Goal: Obtain resource: Download file/media

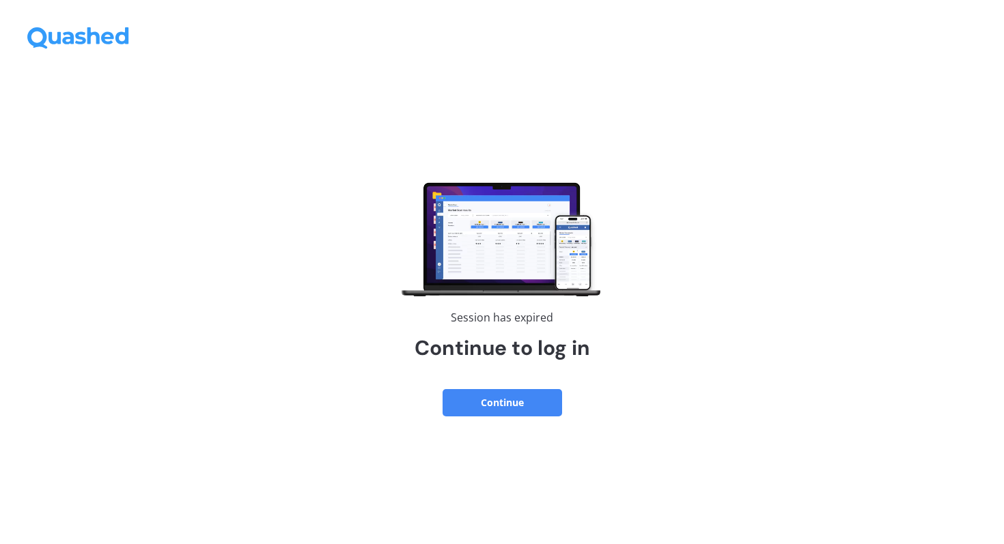
click at [505, 402] on button "Continue" at bounding box center [503, 402] width 120 height 27
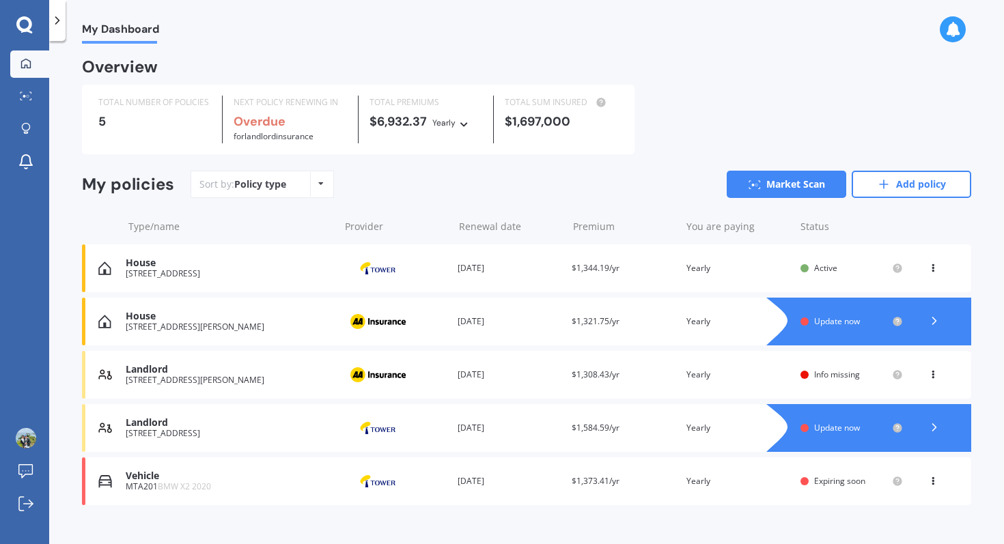
click at [583, 269] on span "$1,344.19/yr" at bounding box center [596, 268] width 48 height 12
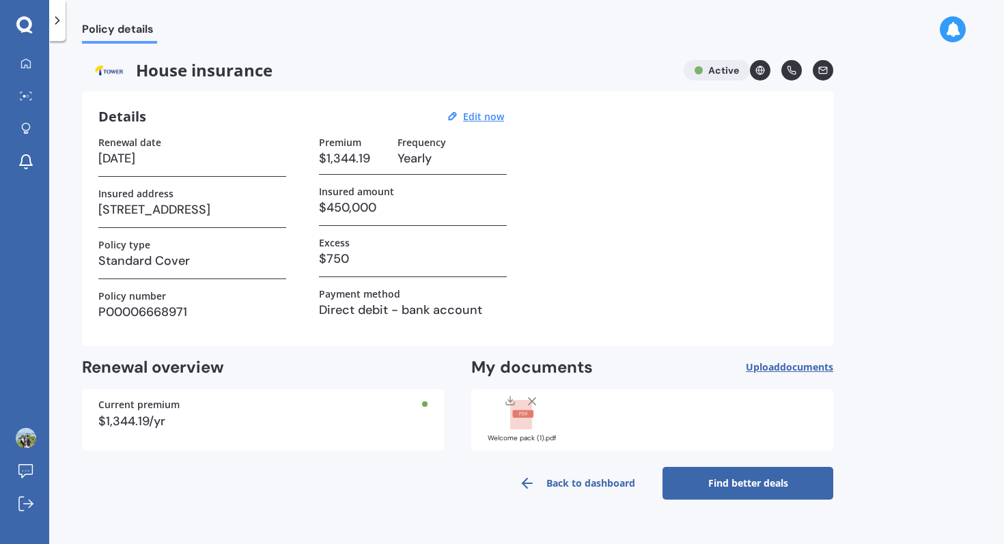
click at [528, 424] on rect at bounding box center [521, 415] width 22 height 30
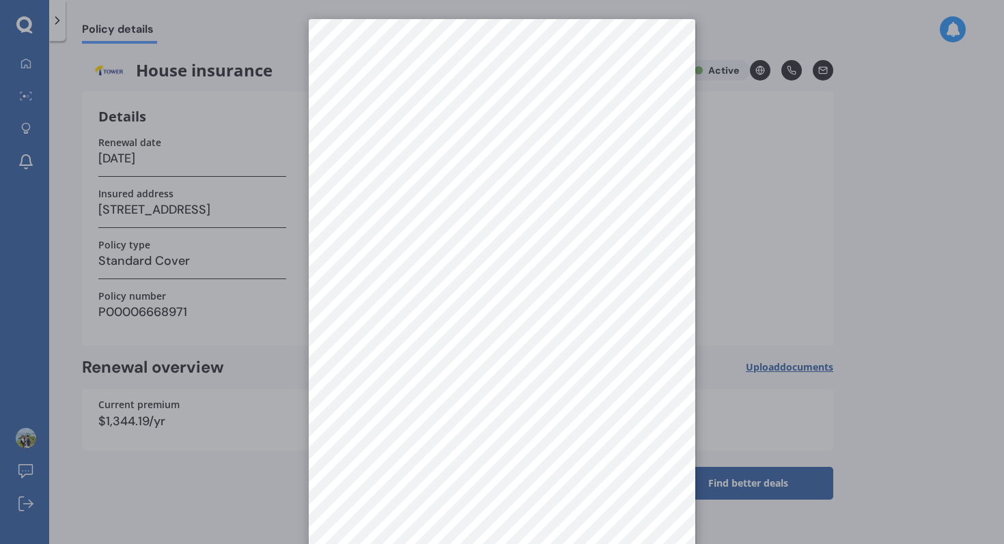
click at [726, 268] on div at bounding box center [502, 272] width 1004 height 544
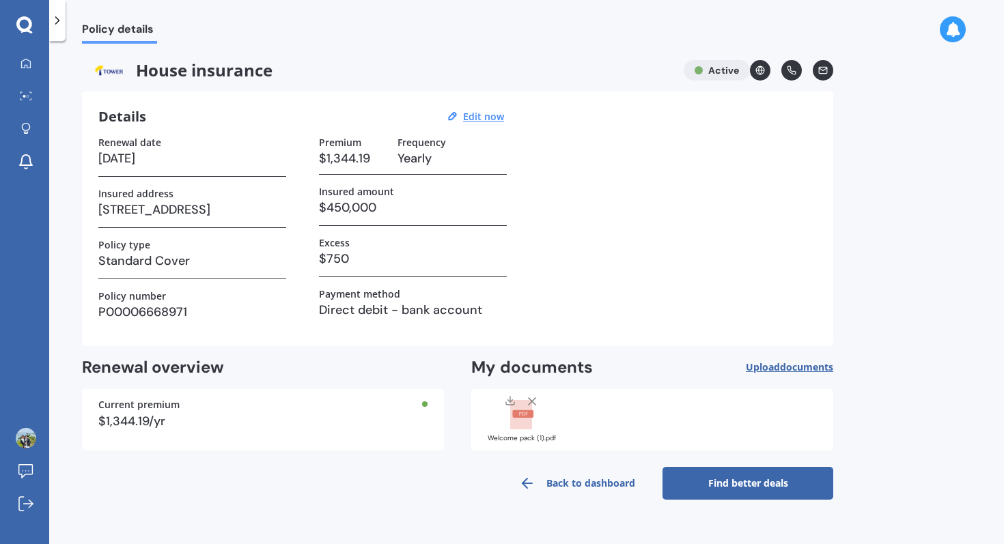
click at [509, 397] on icon at bounding box center [510, 400] width 11 height 11
click at [602, 289] on div "Renewal date 31/12/2025 Insured address 32 Summer Street, Ponsonby, Auckland 10…" at bounding box center [457, 233] width 718 height 193
click at [255, 145] on div "Renewal date" at bounding box center [192, 143] width 188 height 12
click at [31, 59] on div at bounding box center [26, 64] width 20 height 12
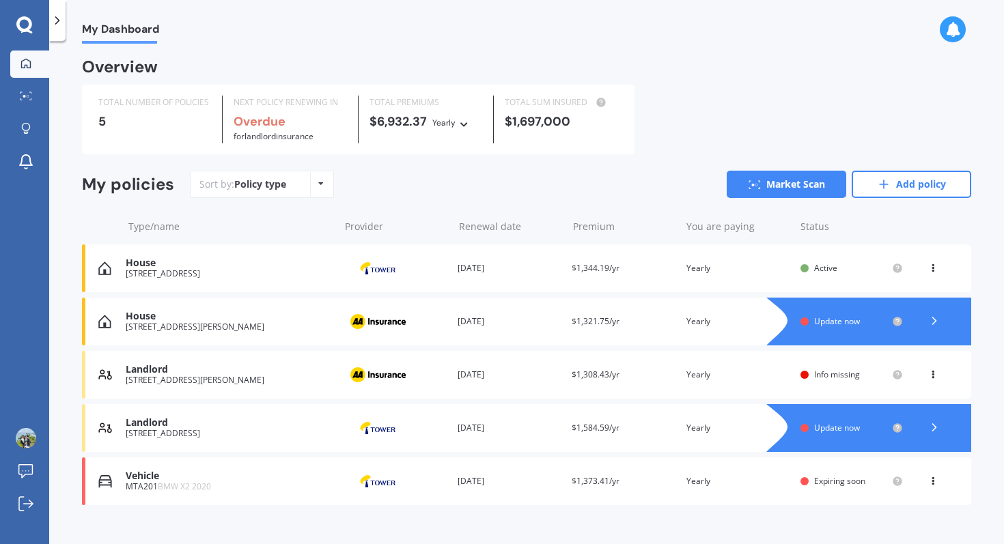
click at [488, 481] on div "Renewal date 18 Nov 2025" at bounding box center [509, 482] width 103 height 14
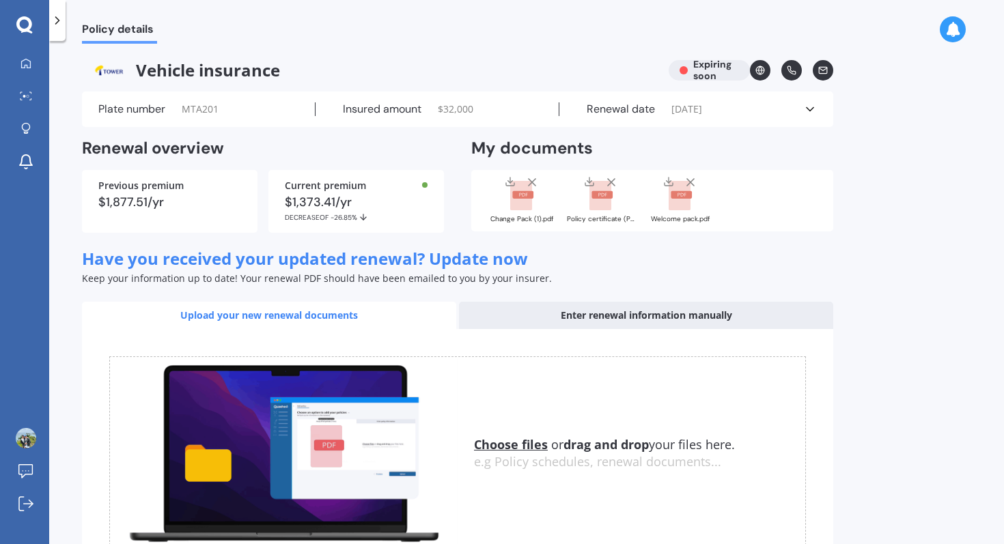
click at [679, 201] on rect at bounding box center [680, 196] width 22 height 30
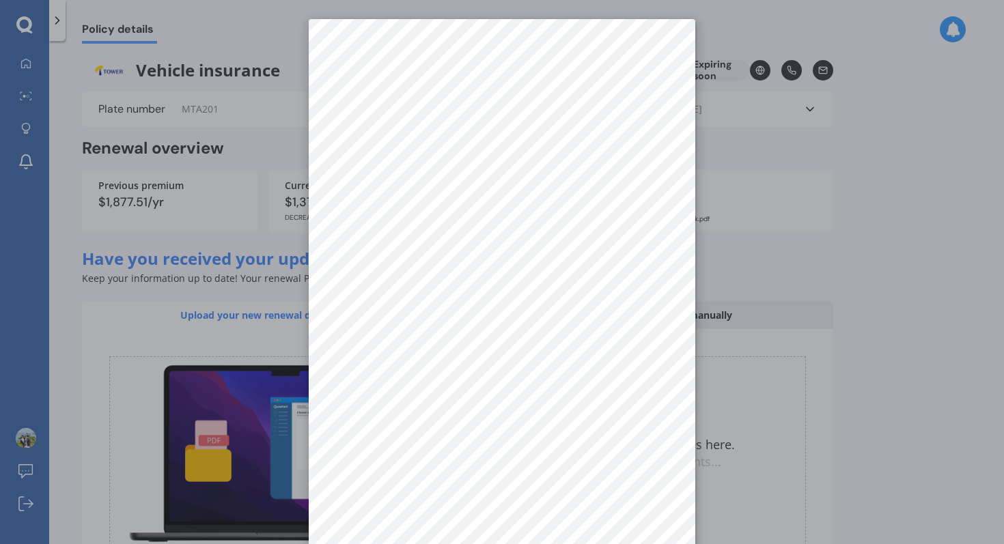
click at [748, 188] on div at bounding box center [502, 272] width 1004 height 544
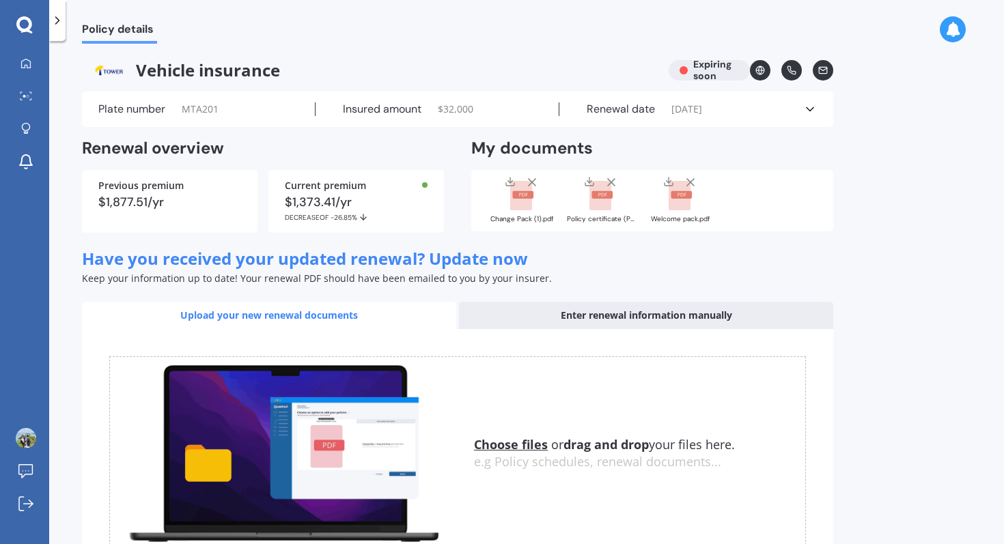
click at [522, 198] on rect at bounding box center [522, 195] width 21 height 8
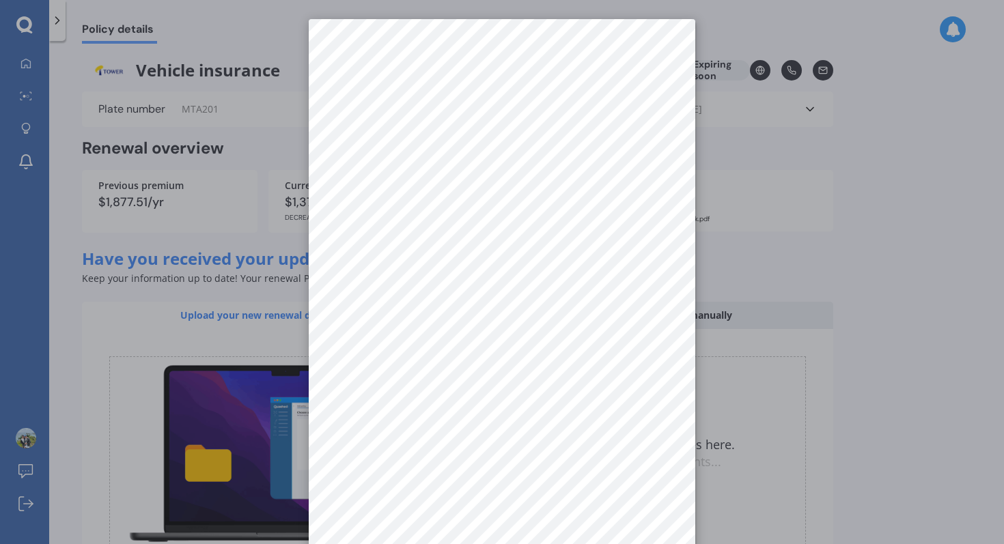
click at [25, 61] on div at bounding box center [502, 272] width 1004 height 544
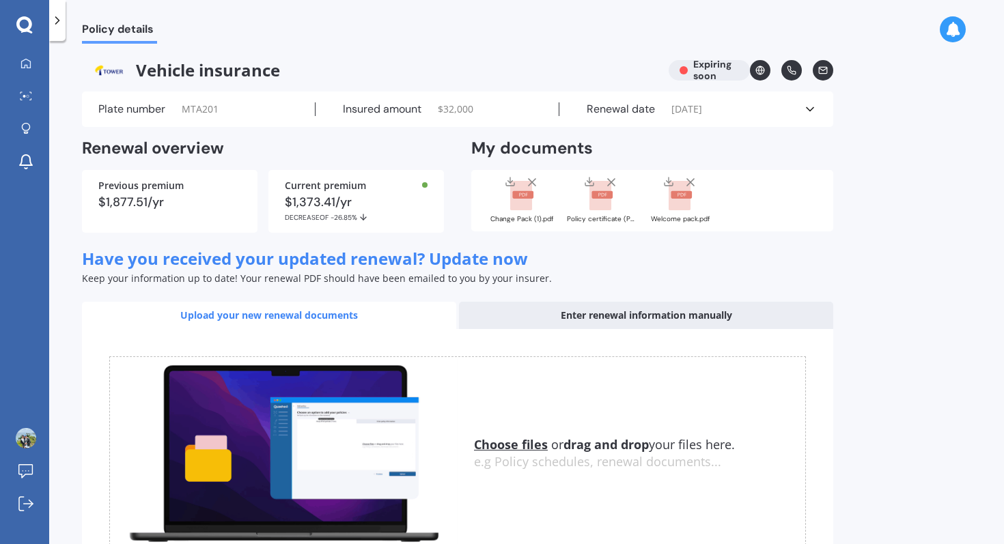
click at [602, 197] on rect at bounding box center [601, 195] width 21 height 8
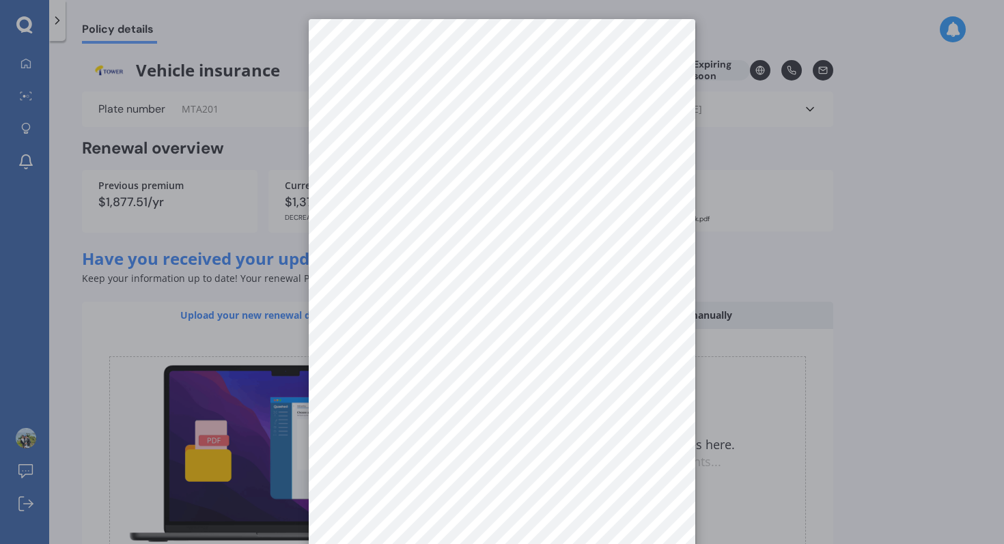
click at [856, 241] on div at bounding box center [502, 272] width 1004 height 544
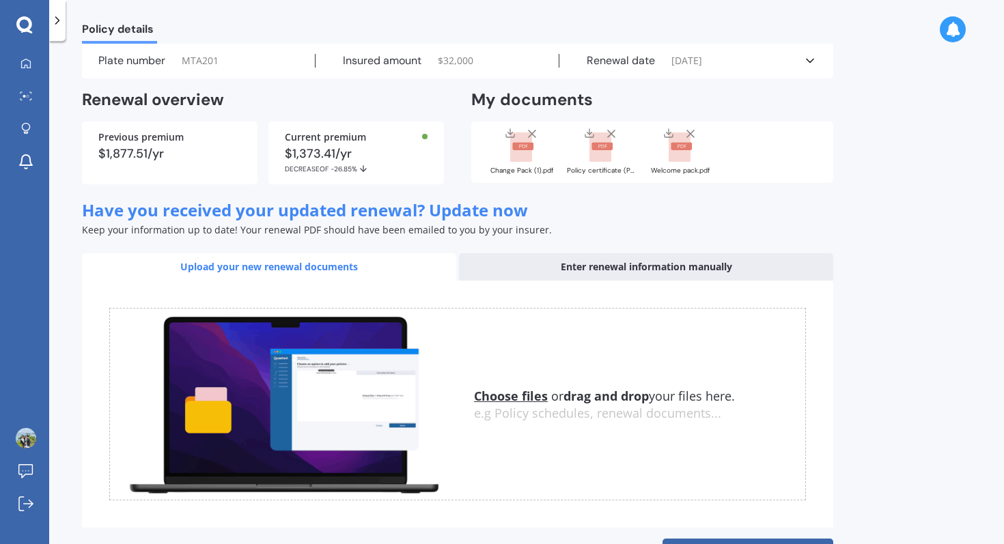
scroll to position [51, 0]
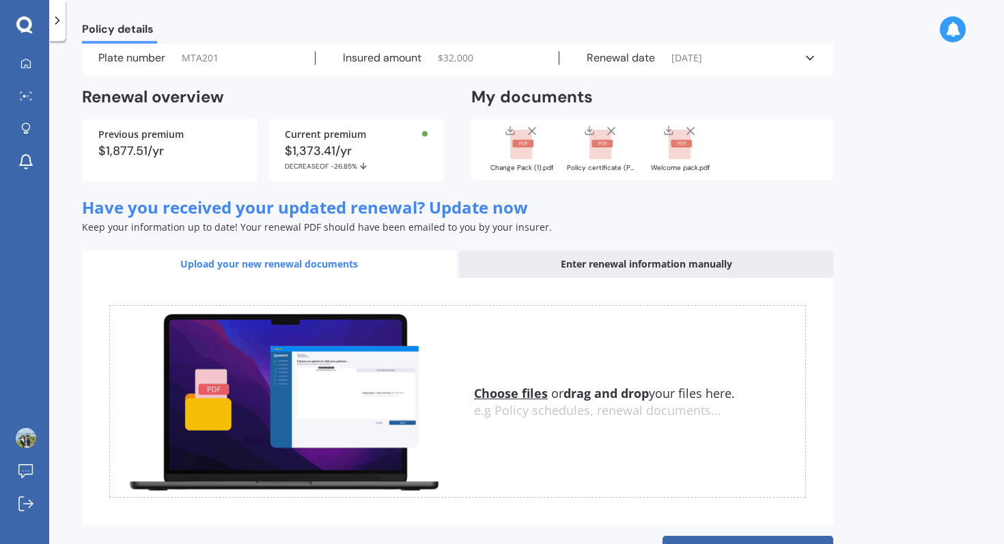
click at [518, 147] on rect at bounding box center [522, 144] width 21 height 8
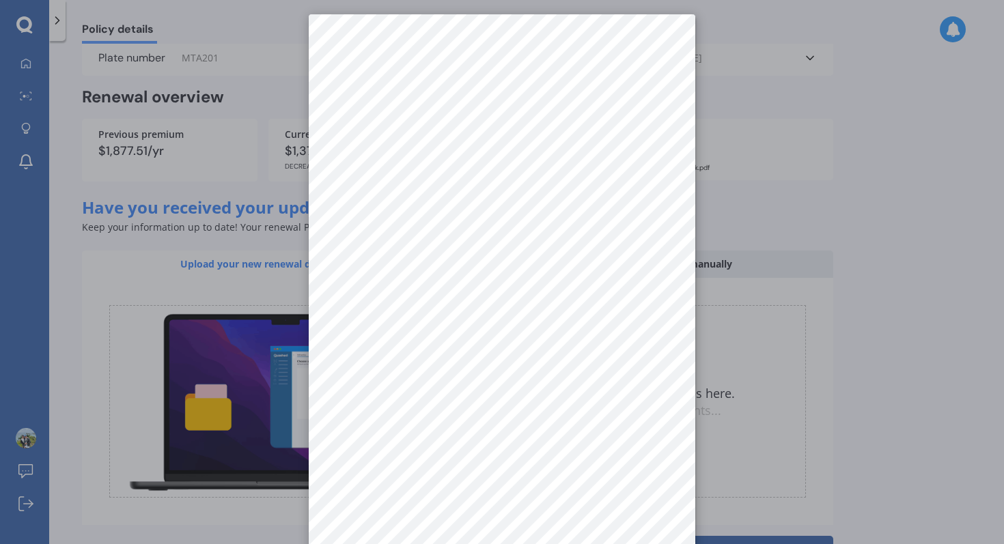
scroll to position [0, 0]
click at [27, 66] on div at bounding box center [502, 272] width 1004 height 544
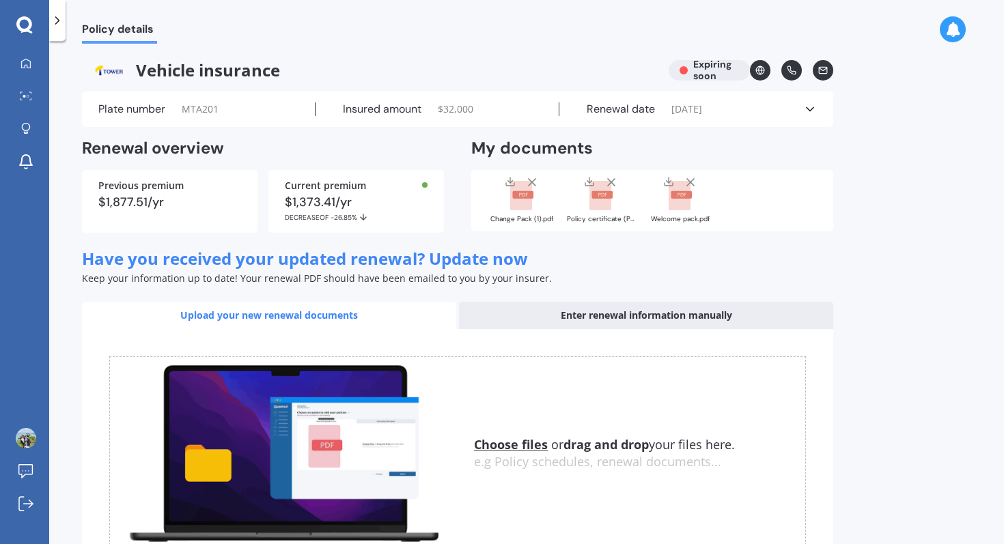
click at [807, 107] on icon at bounding box center [810, 109] width 14 height 14
